Goal: Information Seeking & Learning: Learn about a topic

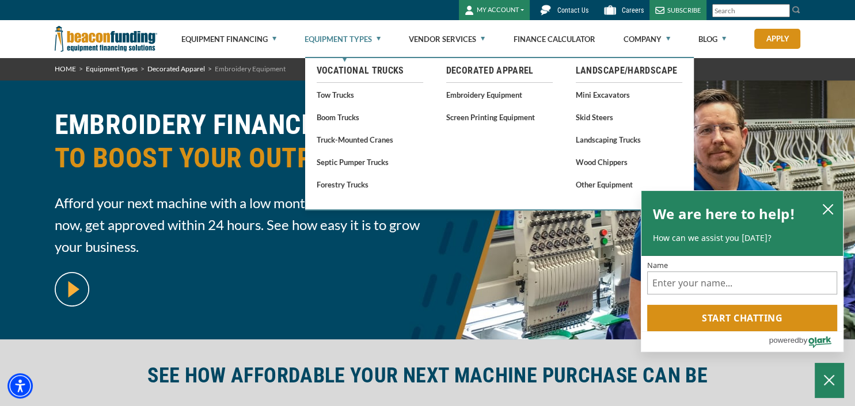
click at [358, 45] on link "Equipment Types" at bounding box center [343, 39] width 76 height 37
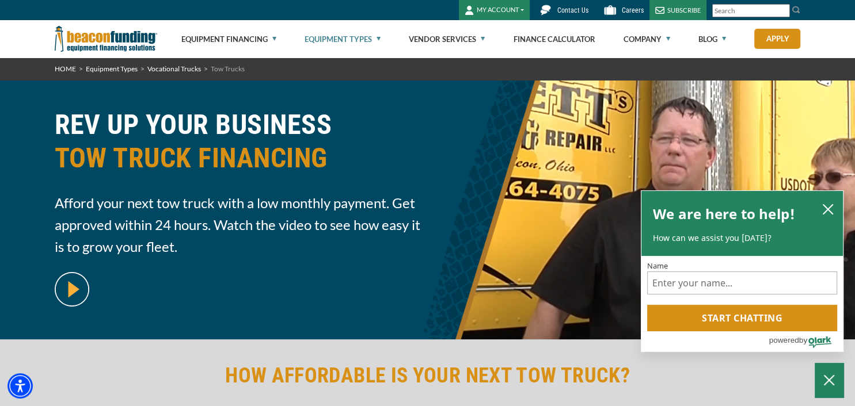
click at [378, 39] on link "Equipment Types" at bounding box center [343, 39] width 76 height 37
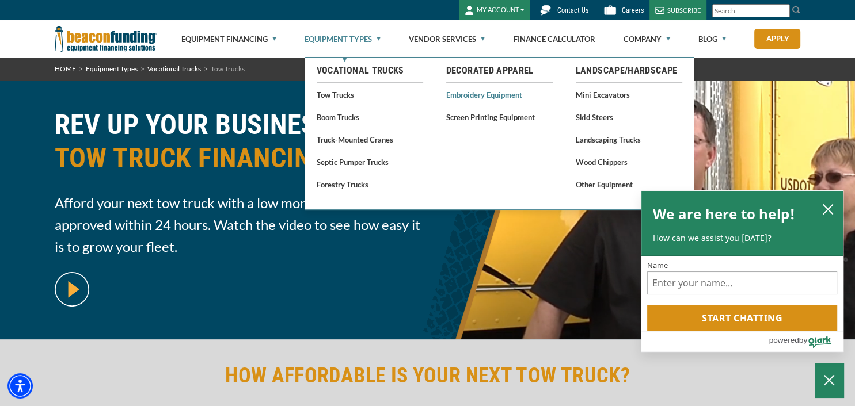
click at [464, 92] on link "Embroidery Equipment" at bounding box center [499, 94] width 106 height 14
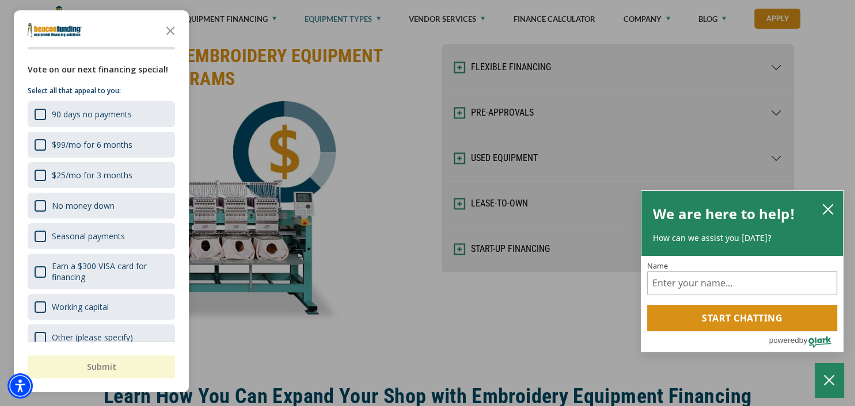
scroll to position [1536, 0]
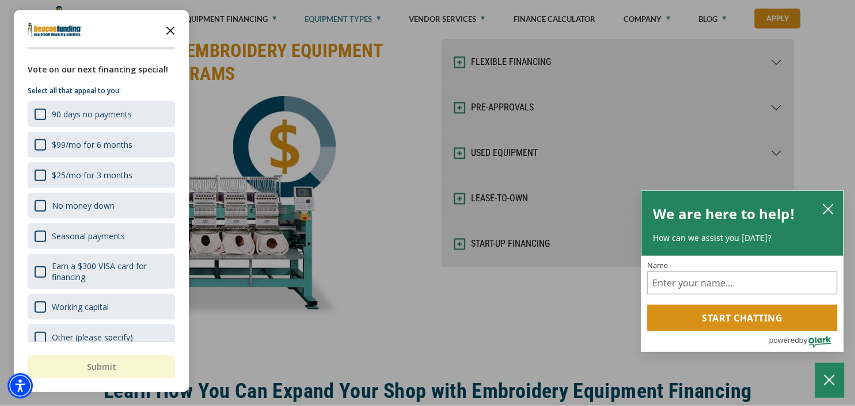
click at [165, 33] on icon "Close the survey" at bounding box center [170, 29] width 23 height 23
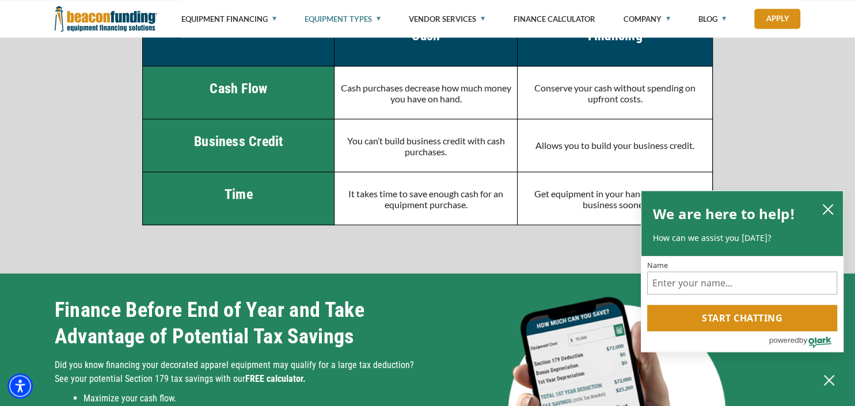
scroll to position [2232, 0]
